Goal: Find specific page/section: Find specific page/section

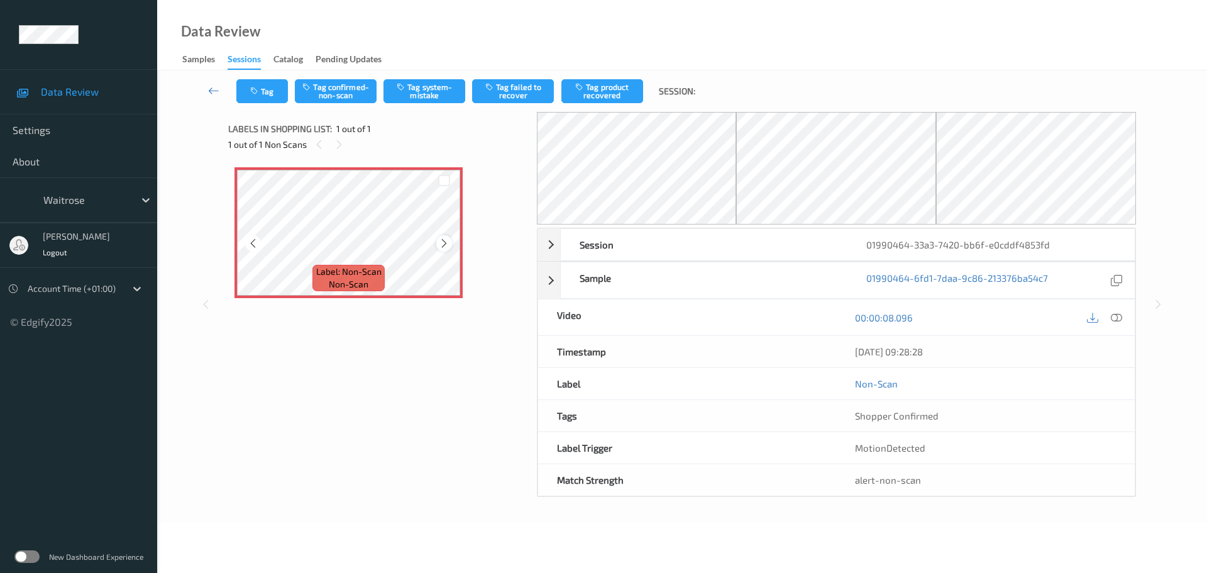
click at [441, 246] on icon at bounding box center [444, 243] width 11 height 11
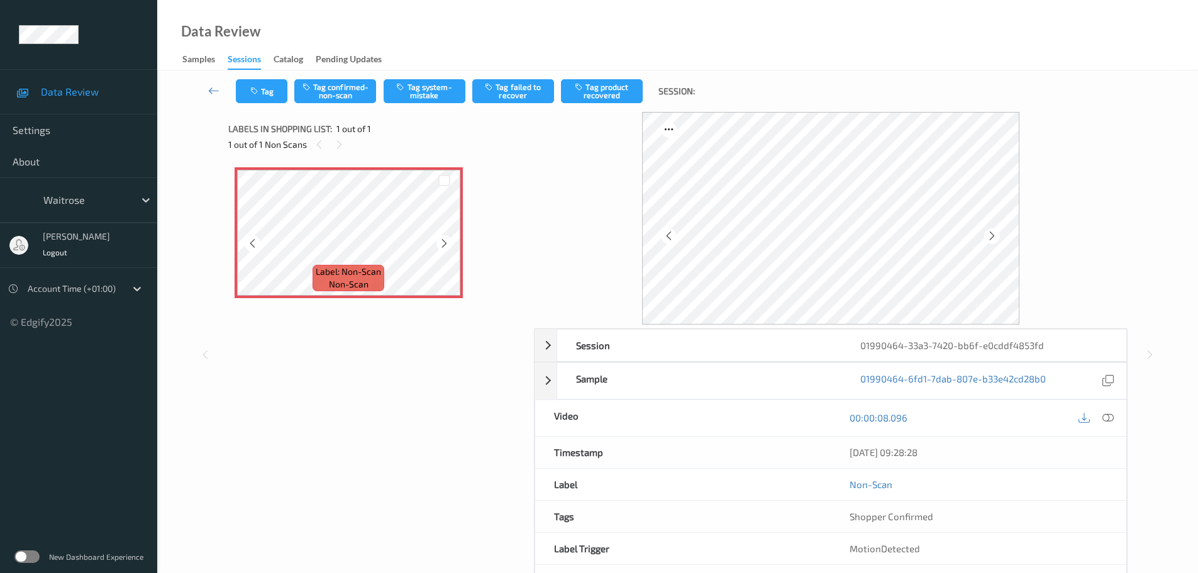
click at [441, 246] on icon at bounding box center [444, 243] width 11 height 11
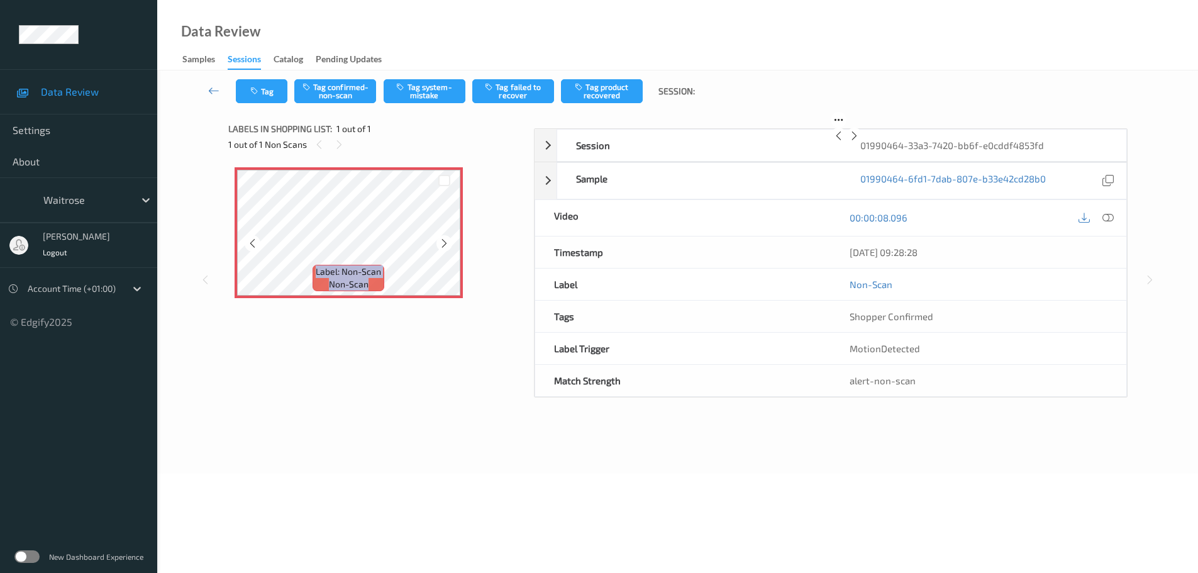
click at [441, 246] on icon at bounding box center [444, 243] width 11 height 11
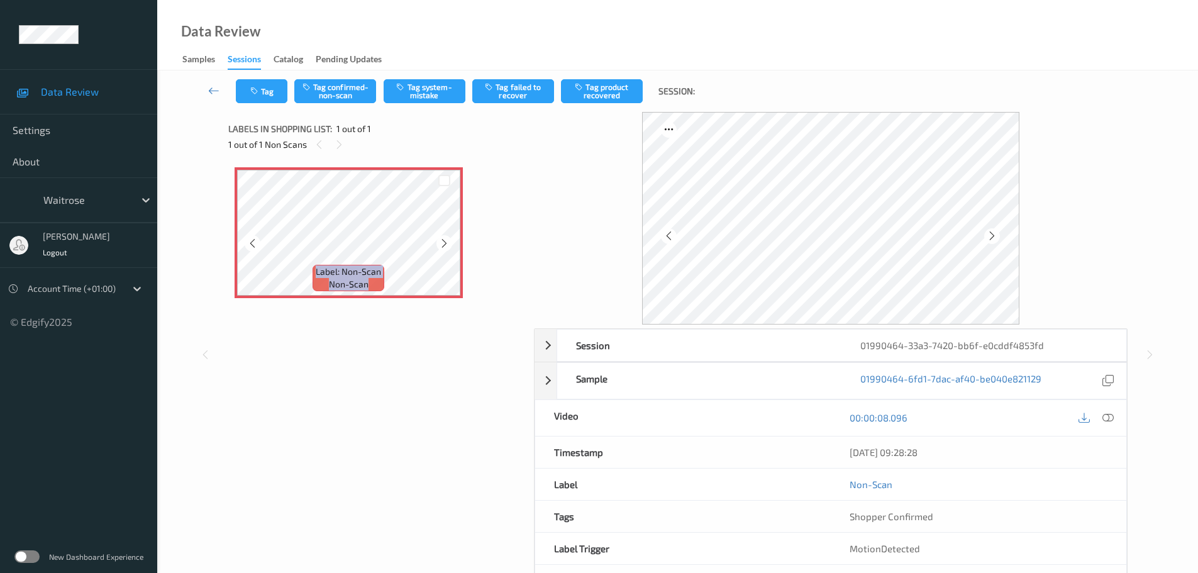
click at [441, 246] on icon at bounding box center [444, 243] width 11 height 11
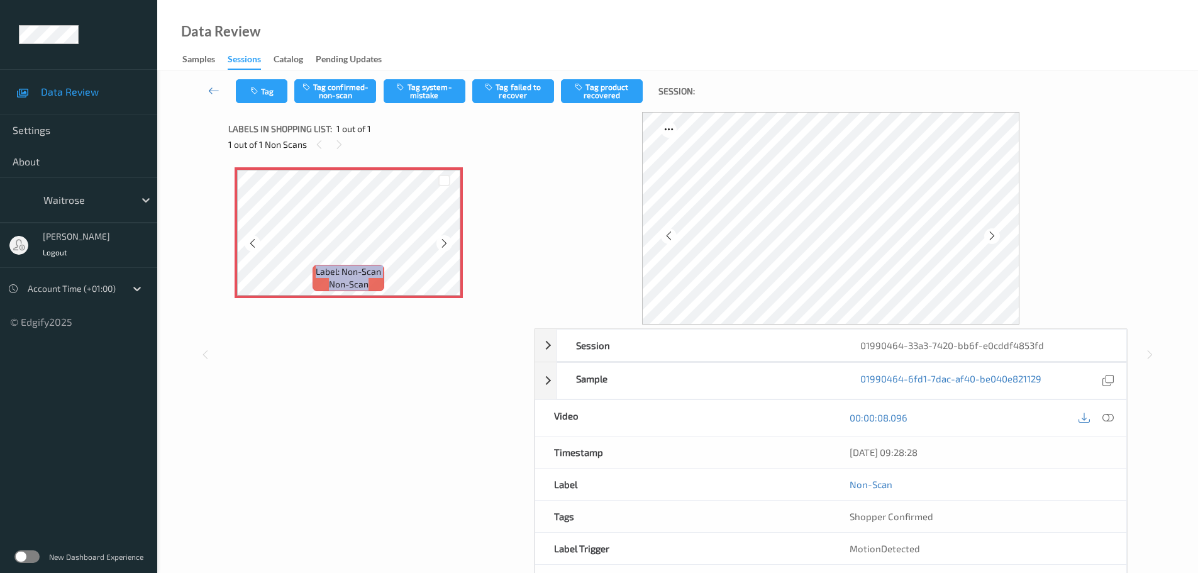
click at [441, 246] on icon at bounding box center [444, 243] width 11 height 11
click at [441, 245] on icon at bounding box center [444, 243] width 11 height 11
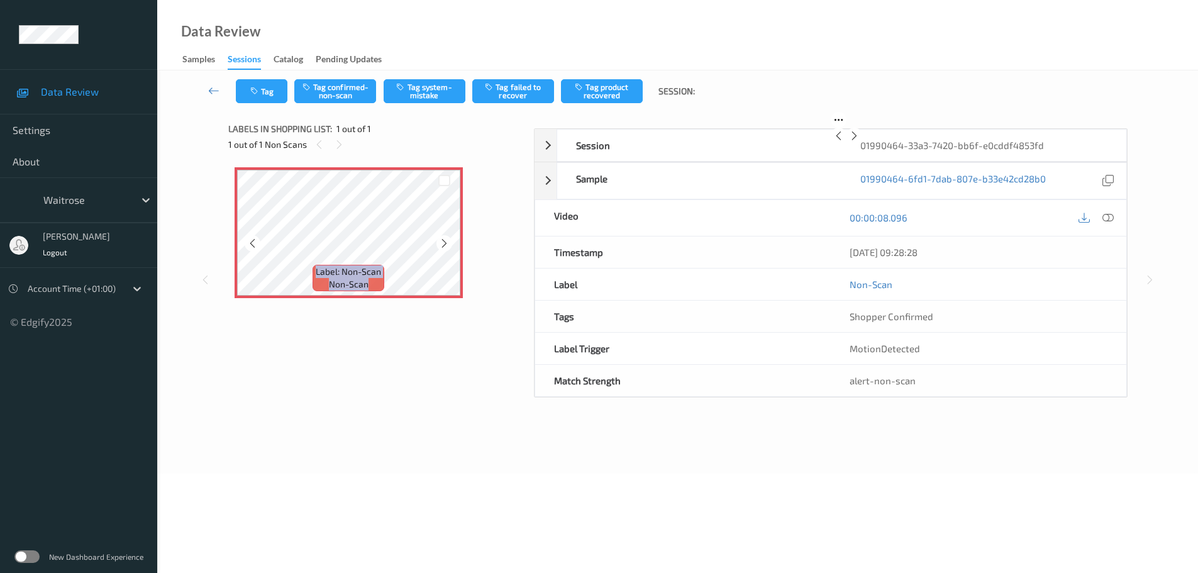
click at [441, 245] on icon at bounding box center [444, 243] width 11 height 11
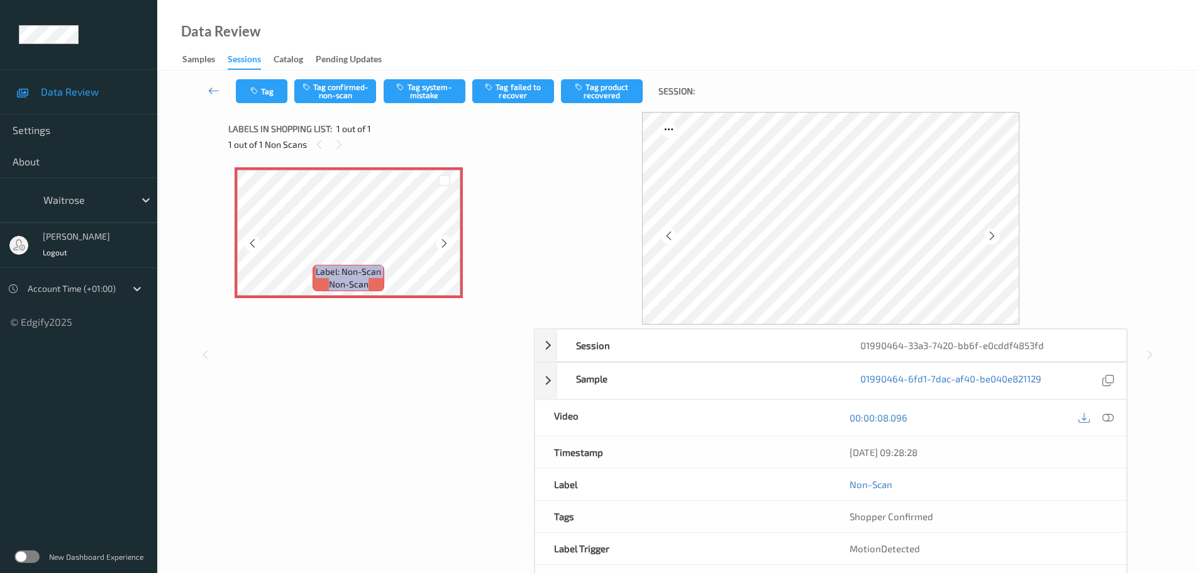
click at [441, 245] on icon at bounding box center [444, 243] width 11 height 11
click at [445, 240] on icon at bounding box center [444, 243] width 11 height 11
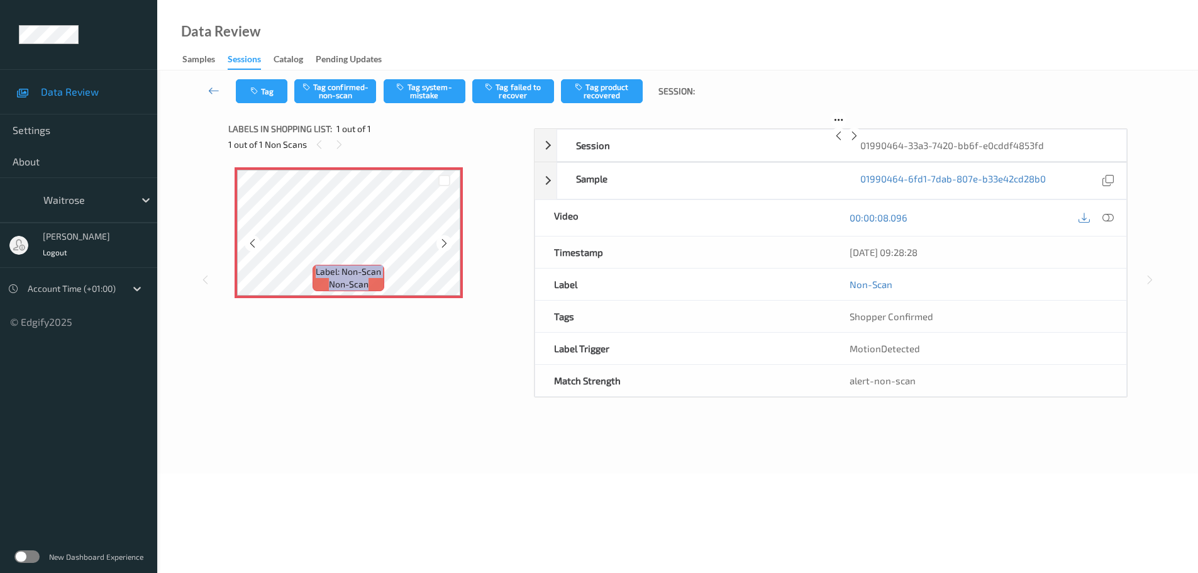
click at [445, 240] on icon at bounding box center [444, 243] width 11 height 11
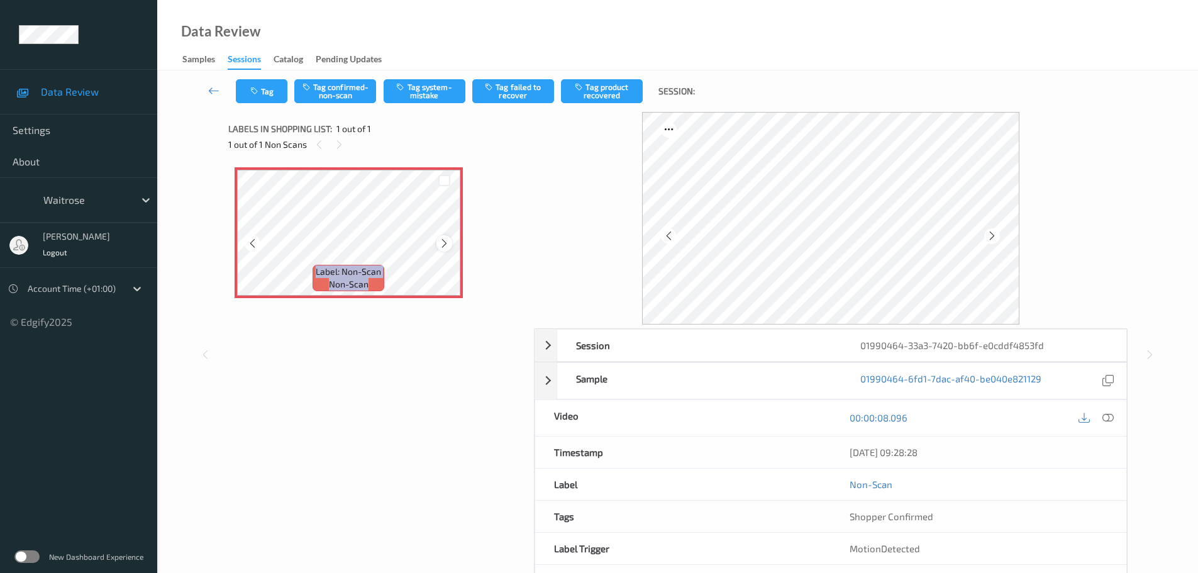
click at [446, 240] on icon at bounding box center [444, 243] width 11 height 11
click at [448, 241] on icon at bounding box center [444, 243] width 11 height 11
click at [450, 240] on div at bounding box center [444, 243] width 16 height 16
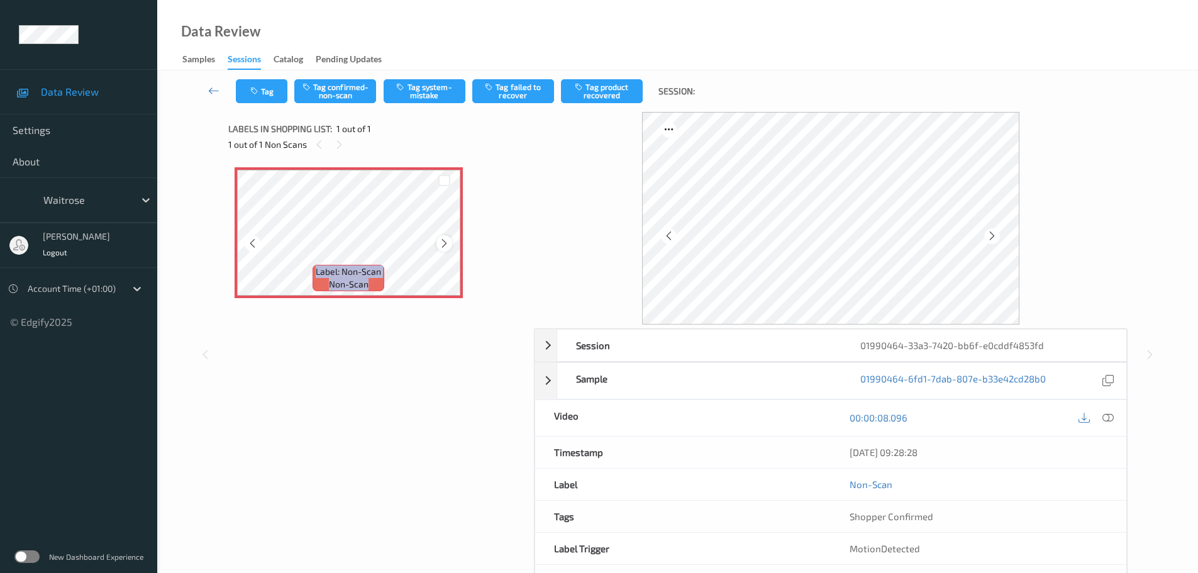
click at [449, 241] on div at bounding box center [444, 243] width 16 height 16
click at [449, 241] on icon at bounding box center [444, 243] width 11 height 11
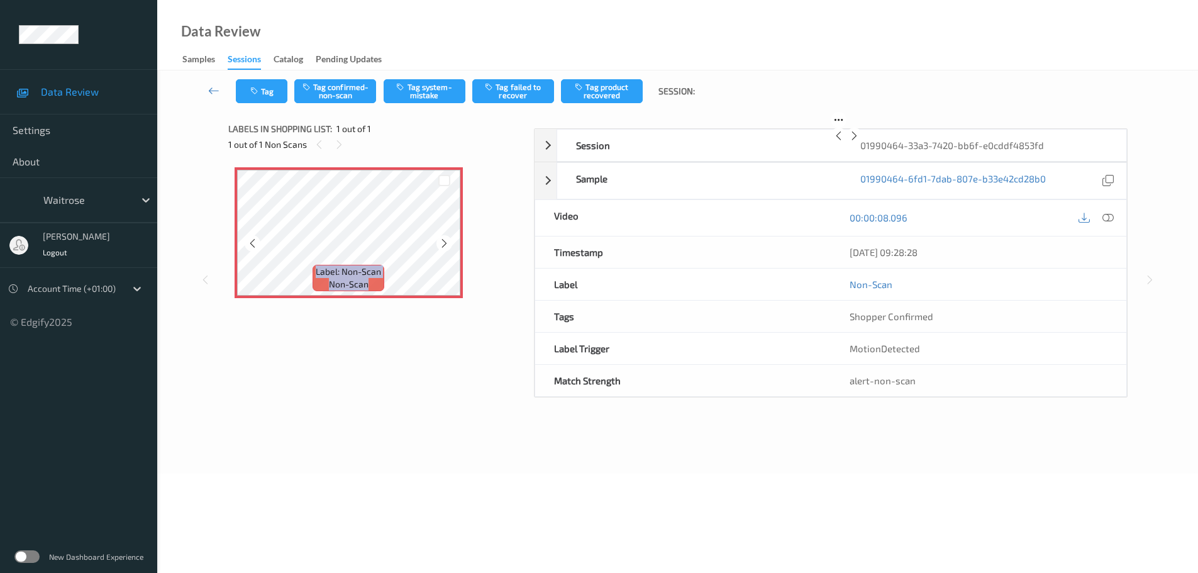
click at [449, 241] on icon at bounding box center [444, 243] width 11 height 11
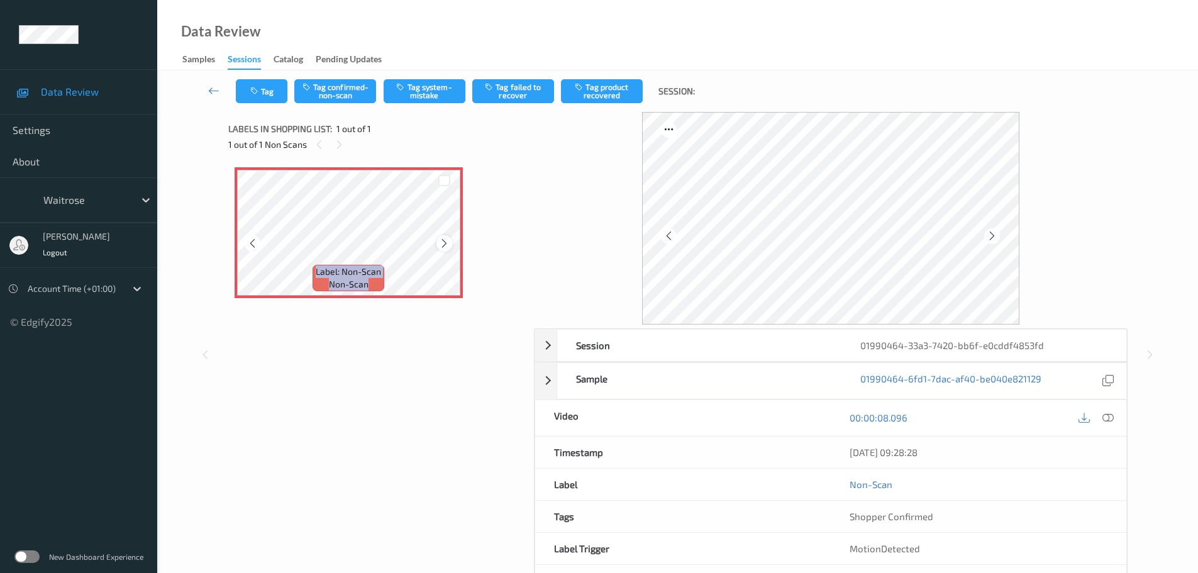
click at [448, 241] on icon at bounding box center [444, 243] width 11 height 11
